Goal: Task Accomplishment & Management: Use online tool/utility

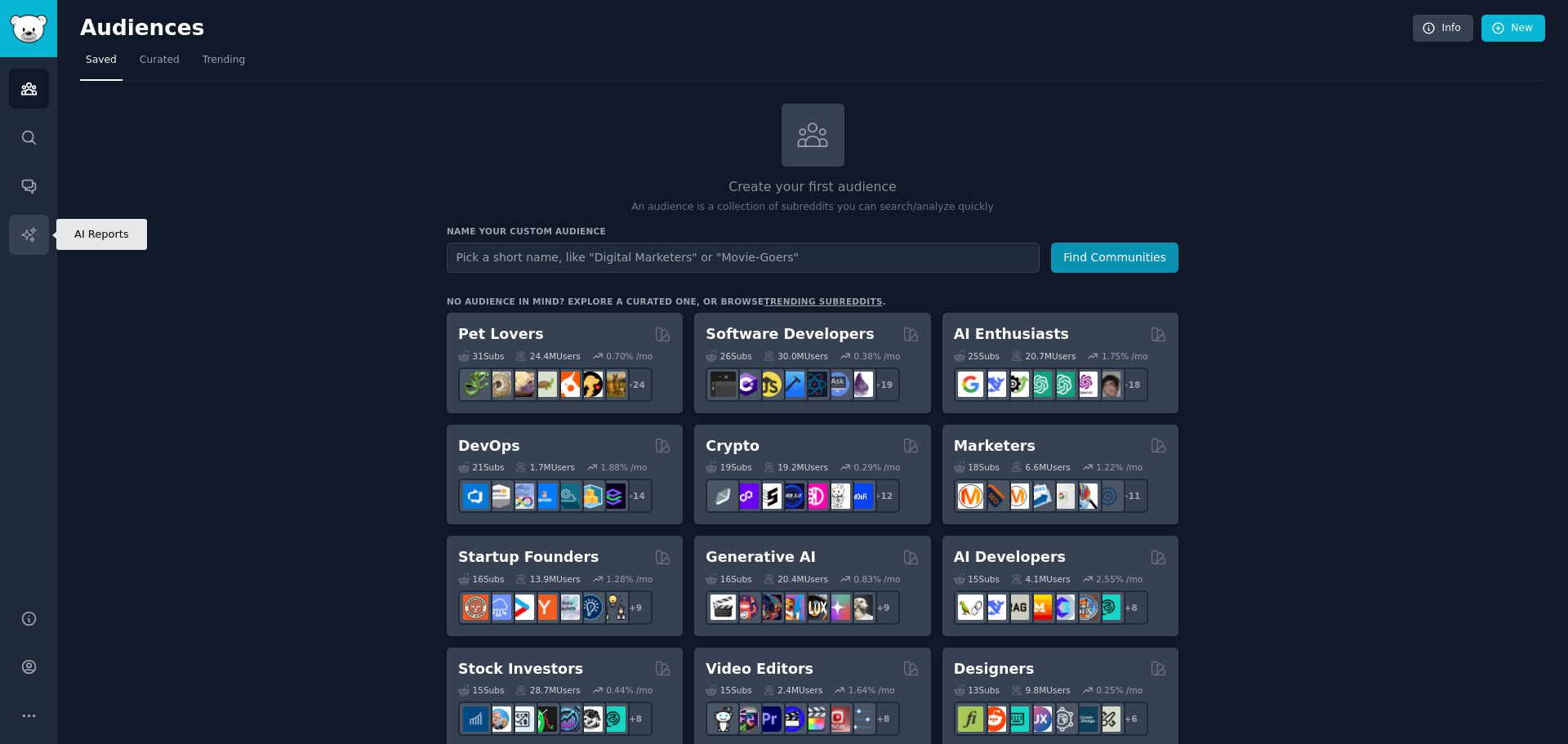
click at [28, 236] on icon "Sidebar" at bounding box center [28, 233] width 14 height 14
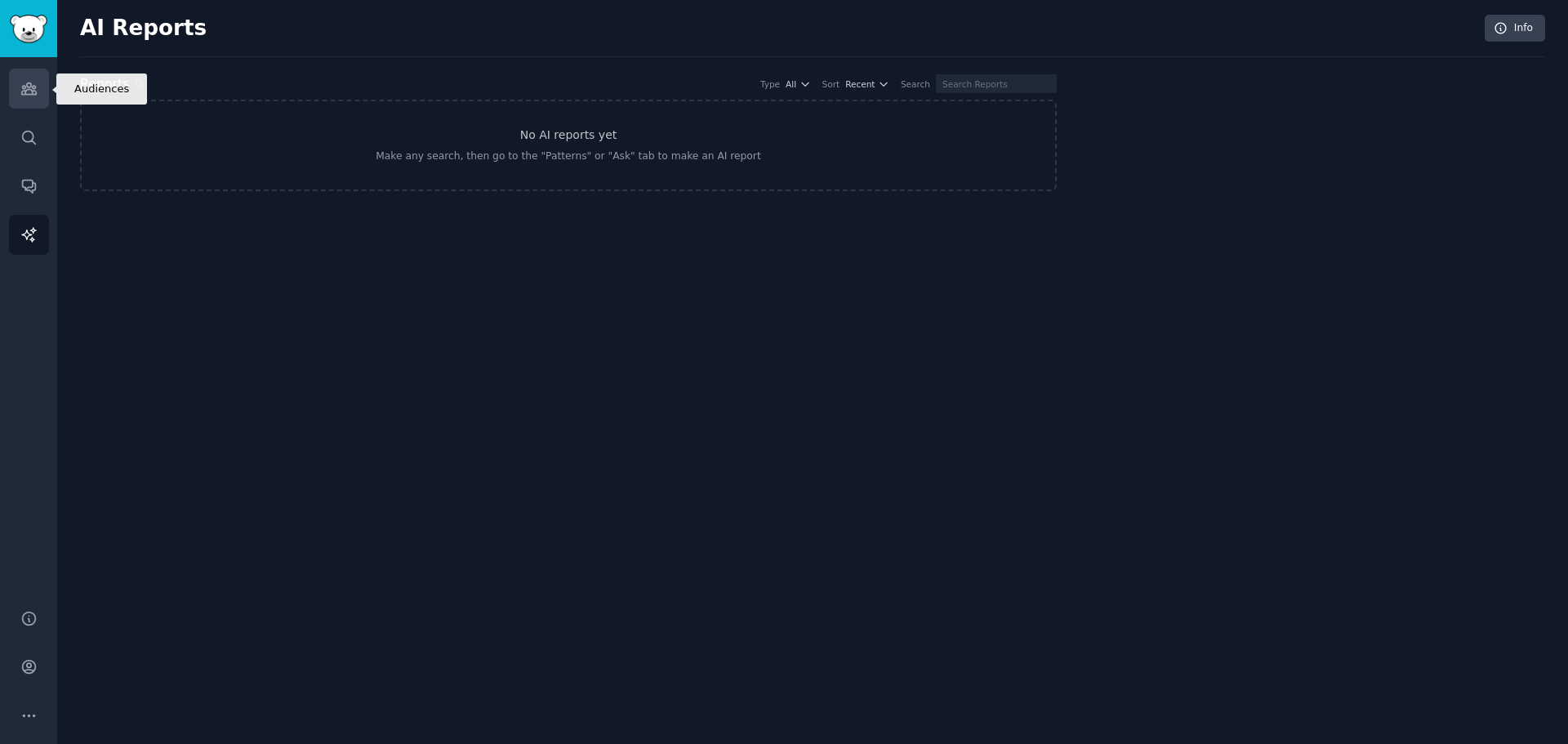
click at [23, 87] on icon "Sidebar" at bounding box center [29, 88] width 17 height 17
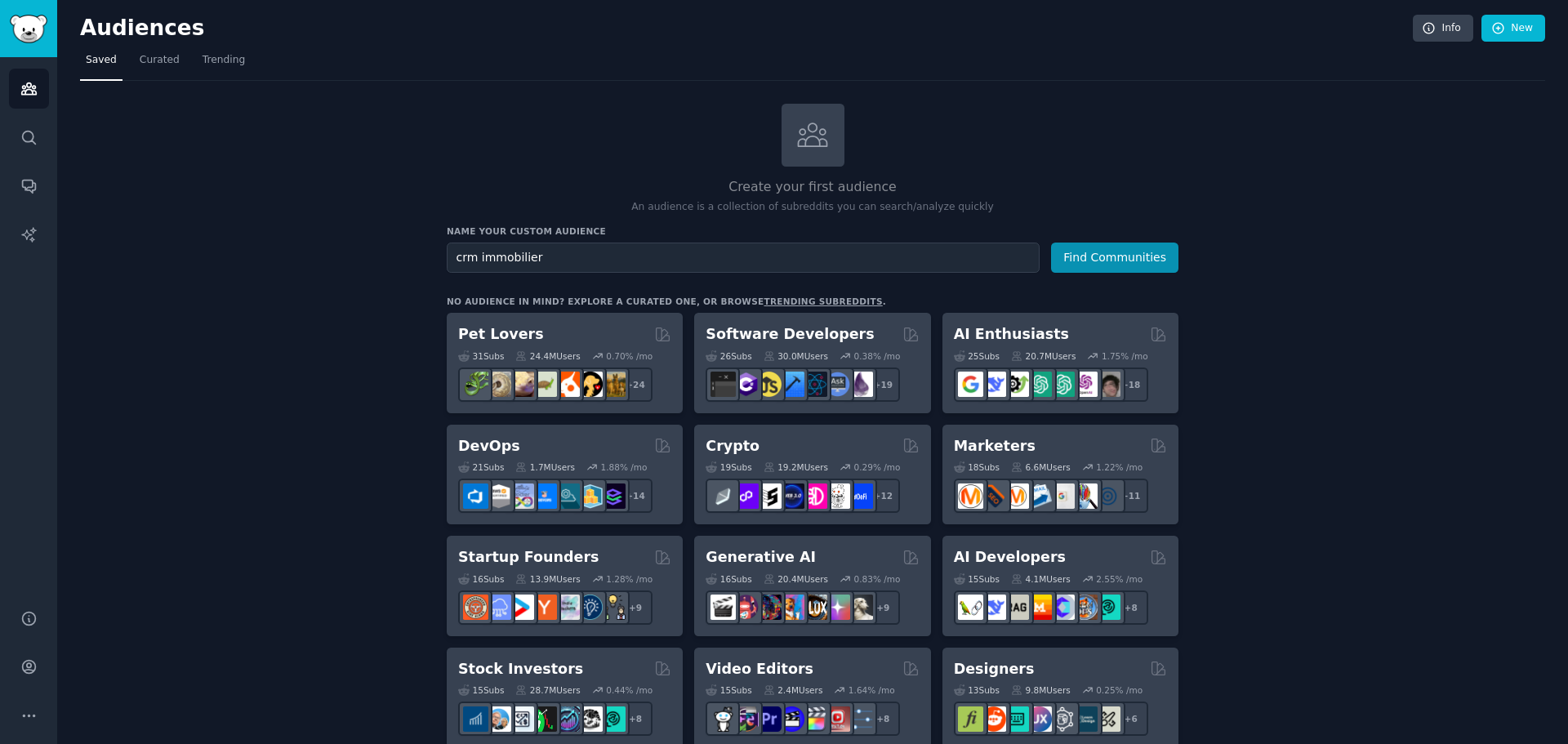
type input "crm immobilier"
click at [1051, 243] on button "Find Communities" at bounding box center [1114, 257] width 127 height 30
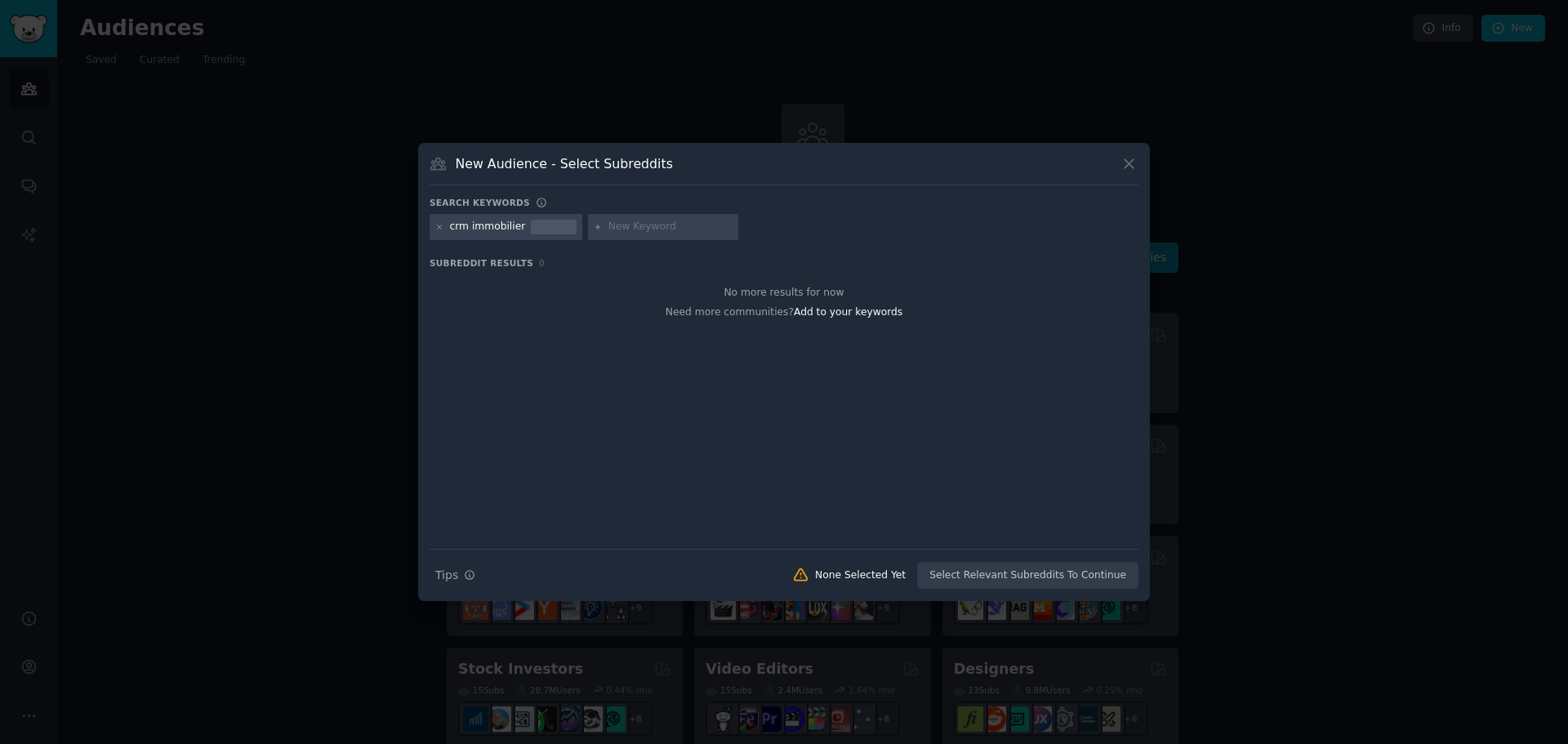
click at [630, 219] on input "text" at bounding box center [670, 227] width 124 height 14
type input "la boîte immo"
